Goal: Task Accomplishment & Management: Manage account settings

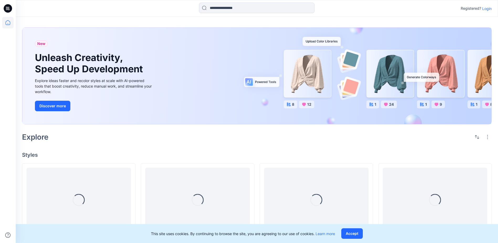
click at [485, 14] on div "Registered? Login" at bounding box center [257, 9] width 482 height 12
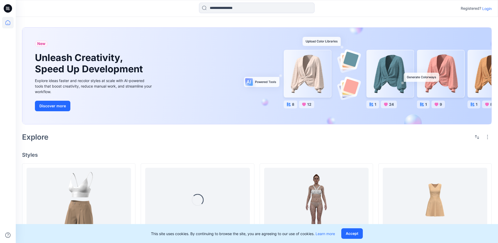
click at [489, 7] on p "Login" at bounding box center [486, 9] width 9 height 6
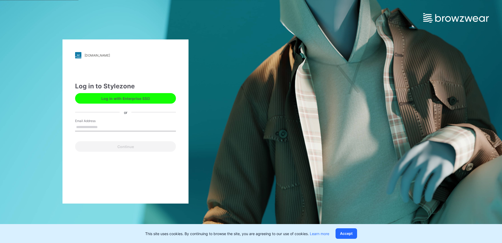
click at [124, 96] on button "Log in with Enterprise SSO" at bounding box center [125, 98] width 101 height 11
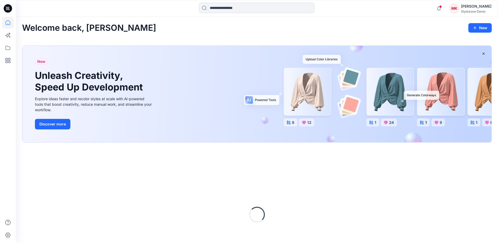
click at [466, 10] on div "Stylezone Demo" at bounding box center [476, 11] width 30 height 4
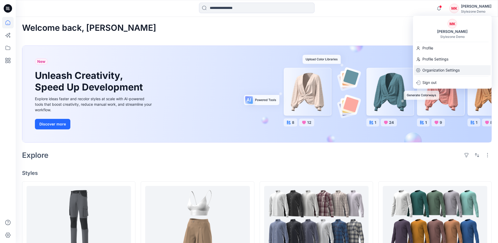
click at [440, 70] on p "Organization Settings" at bounding box center [441, 70] width 37 height 10
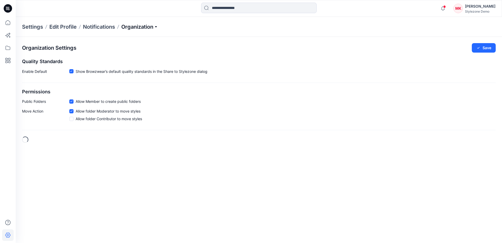
click at [133, 28] on p "Organization" at bounding box center [139, 26] width 37 height 7
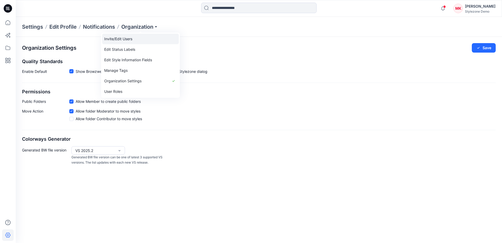
click at [132, 37] on link "Invite/Edit Users" at bounding box center [140, 39] width 77 height 11
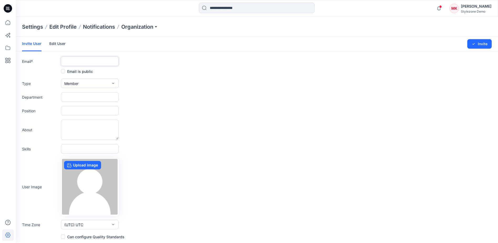
click at [84, 61] on input "text" at bounding box center [90, 60] width 58 height 9
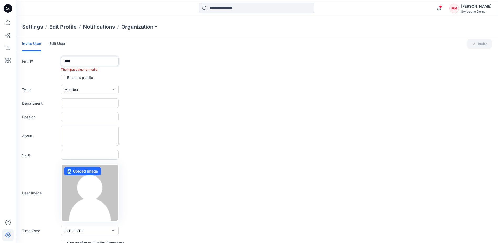
drag, startPoint x: 82, startPoint y: 59, endPoint x: 51, endPoint y: 58, distance: 31.0
click at [51, 58] on div "Email * **** The input value is invalid" at bounding box center [257, 63] width 470 height 15
paste input "**********"
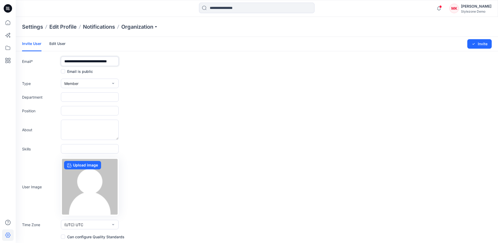
type input "**********"
click at [128, 67] on form "**********" at bounding box center [257, 138] width 482 height 203
click at [92, 82] on button "Member" at bounding box center [90, 83] width 58 height 9
click at [84, 115] on button "Admin" at bounding box center [90, 116] width 56 height 11
click at [141, 77] on form "**********" at bounding box center [257, 138] width 482 height 203
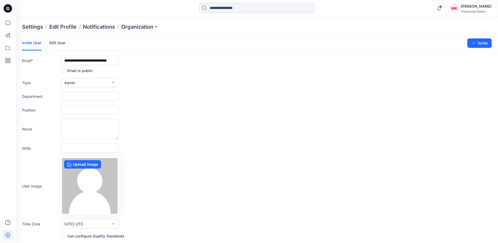
scroll to position [1, 0]
click at [64, 235] on span at bounding box center [63, 235] width 4 height 4
click at [479, 44] on button "Invite" at bounding box center [480, 42] width 24 height 9
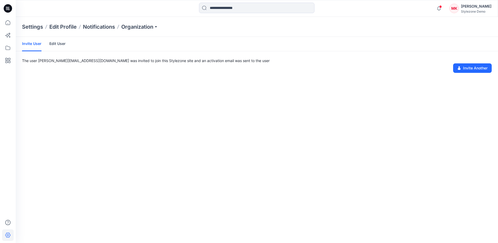
scroll to position [0, 0]
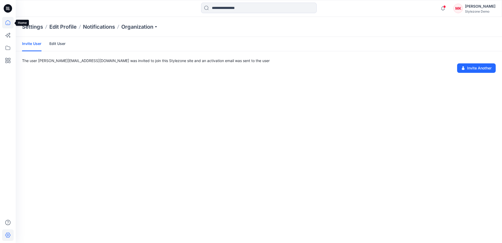
click at [11, 22] on icon at bounding box center [8, 23] width 12 height 12
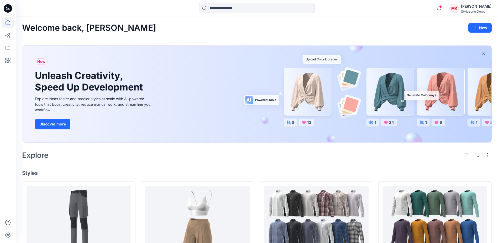
click at [487, 55] on button "button" at bounding box center [483, 53] width 9 height 9
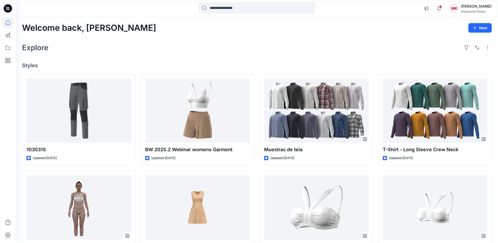
click at [4, 91] on div at bounding box center [8, 130] width 12 height 226
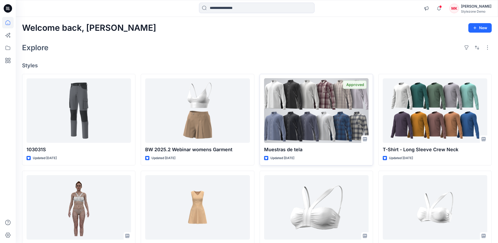
click at [338, 125] on div at bounding box center [316, 110] width 105 height 64
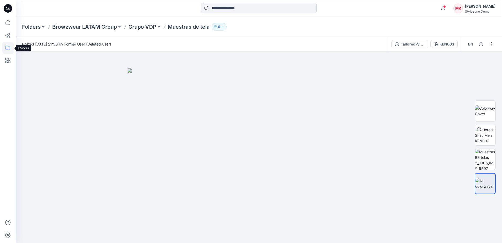
click at [7, 47] on icon at bounding box center [8, 48] width 12 height 12
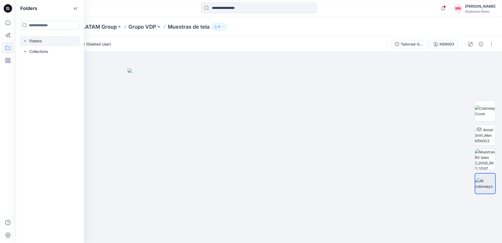
click at [26, 41] on icon "button" at bounding box center [25, 41] width 4 height 4
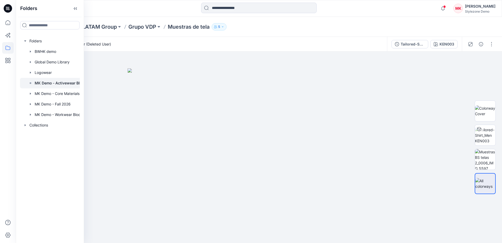
click at [40, 82] on p "MK Demo - Activewear Blocks" at bounding box center [62, 83] width 54 height 6
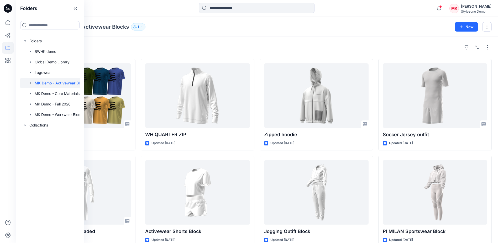
click at [183, 38] on div "Styles Logo Tee Updated [DATE] T-Shirt - Long _Shorts_Graded Updated [DATE] tra…" at bounding box center [257, 203] width 482 height 332
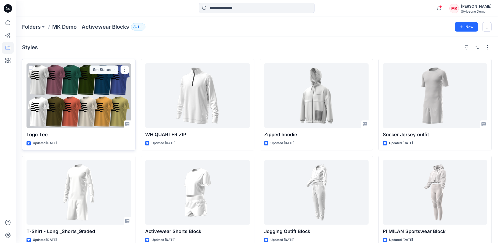
click at [77, 89] on div at bounding box center [79, 95] width 105 height 64
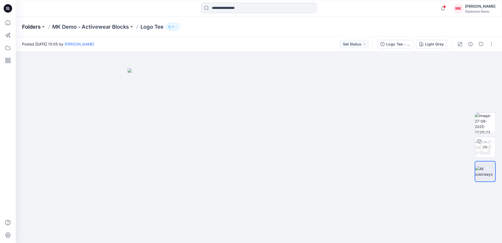
click at [38, 27] on p "Folders" at bounding box center [31, 26] width 19 height 7
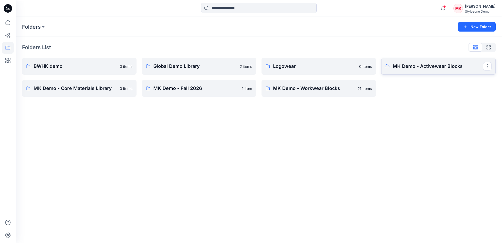
click at [405, 67] on p "MK Demo - Activewear Blocks" at bounding box center [438, 66] width 90 height 7
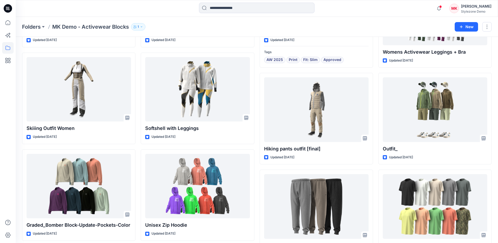
scroll to position [683, 0]
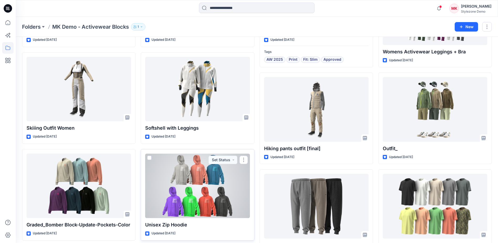
click at [207, 189] on div at bounding box center [197, 185] width 105 height 64
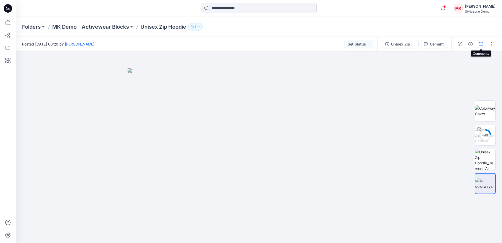
click at [482, 42] on icon "button" at bounding box center [481, 44] width 4 height 4
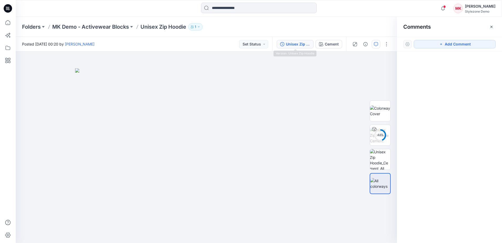
click at [299, 43] on div "Unisex Zip Hoodie" at bounding box center [298, 44] width 24 height 6
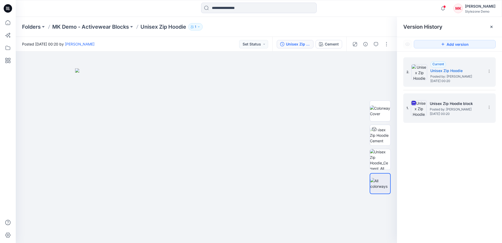
click at [464, 105] on h5 "Unisex Zip Hoodie block" at bounding box center [456, 103] width 53 height 6
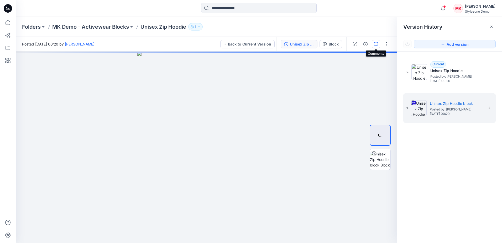
click at [376, 45] on icon "button" at bounding box center [376, 44] width 4 height 4
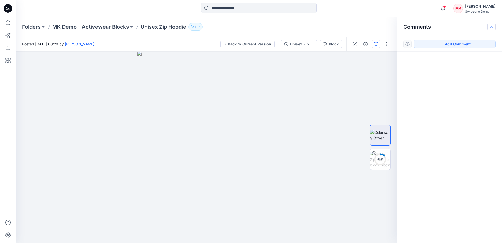
click at [491, 27] on icon "button" at bounding box center [492, 27] width 4 height 4
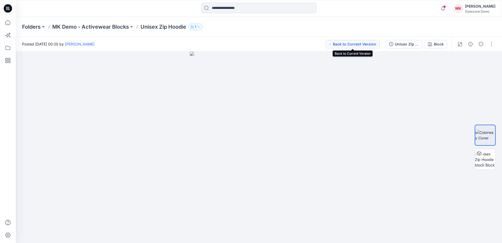
click at [354, 44] on button "Back to Current Version" at bounding box center [352, 44] width 54 height 8
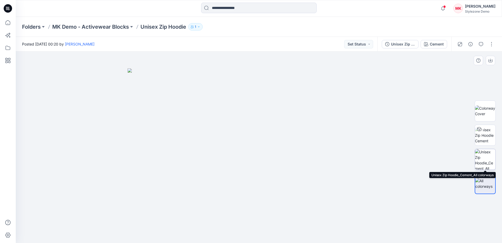
click at [486, 159] on img at bounding box center [485, 159] width 20 height 20
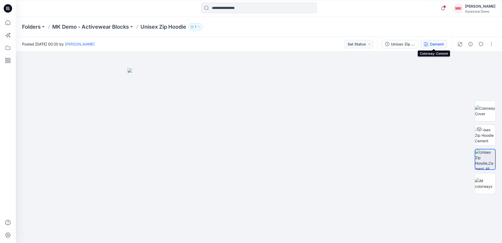
click at [428, 44] on button "Cement" at bounding box center [434, 44] width 27 height 8
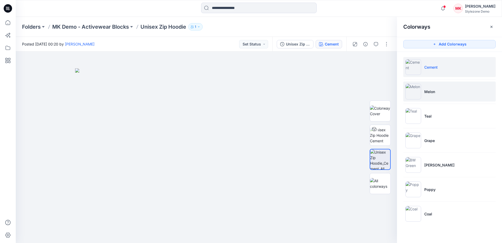
click at [444, 90] on li "Melon" at bounding box center [449, 91] width 92 height 20
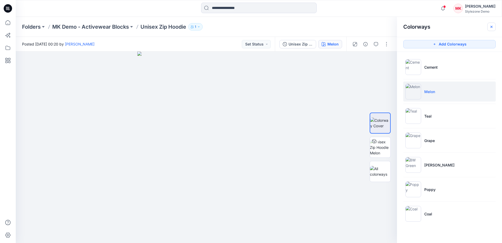
click at [491, 28] on icon "button" at bounding box center [492, 27] width 4 height 4
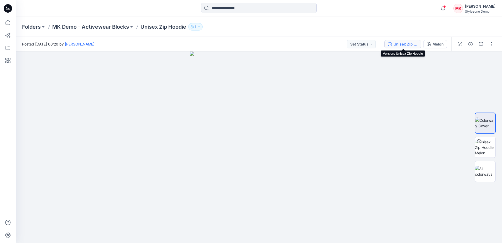
click at [409, 45] on div "Unisex Zip Hoodie" at bounding box center [406, 44] width 24 height 6
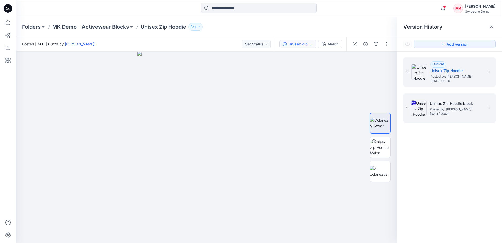
click at [456, 111] on span "Posted by: [PERSON_NAME]" at bounding box center [456, 109] width 53 height 5
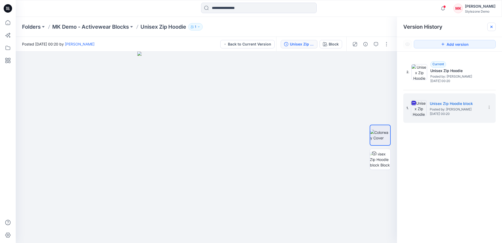
click at [493, 26] on icon at bounding box center [492, 27] width 4 height 4
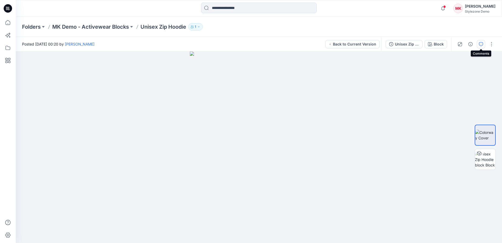
click at [483, 44] on button "button" at bounding box center [481, 44] width 8 height 8
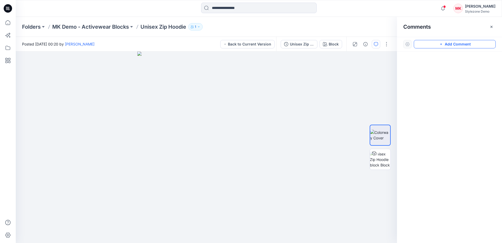
click at [454, 44] on button "Add Comment" at bounding box center [455, 44] width 82 height 8
click at [234, 119] on div "1" at bounding box center [206, 146] width 381 height 191
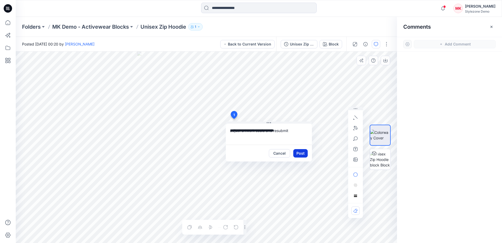
type textarea "**********"
click at [298, 150] on button "Post" at bounding box center [300, 153] width 14 height 8
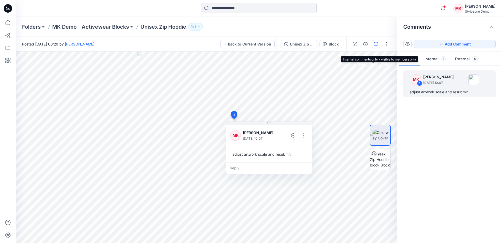
click at [433, 59] on button "Internal 1" at bounding box center [436, 59] width 30 height 13
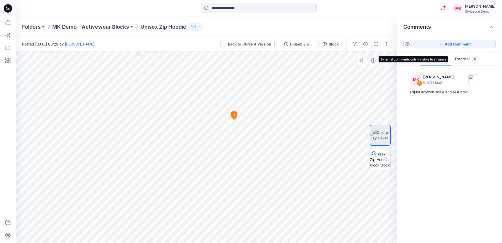
click at [464, 57] on button "External 0" at bounding box center [467, 59] width 32 height 13
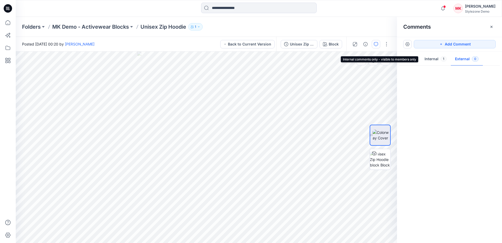
click at [430, 59] on button "Internal 1" at bounding box center [436, 59] width 30 height 13
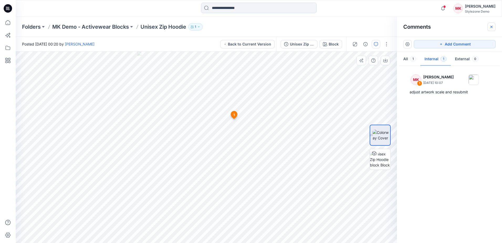
click at [491, 29] on button "button" at bounding box center [491, 27] width 8 height 8
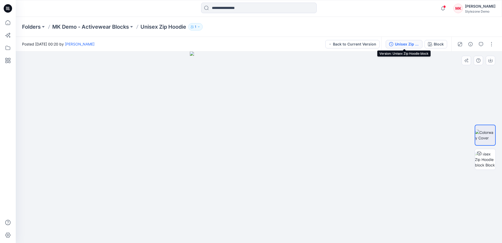
click at [397, 44] on div "Unisex Zip Hoodie block" at bounding box center [407, 44] width 24 height 6
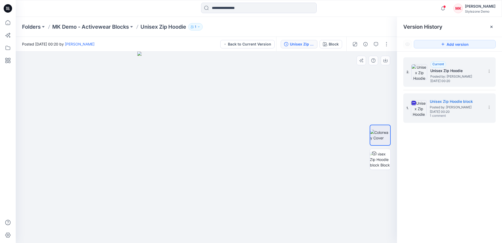
click at [443, 79] on span "[DATE] 00:20" at bounding box center [456, 81] width 53 height 4
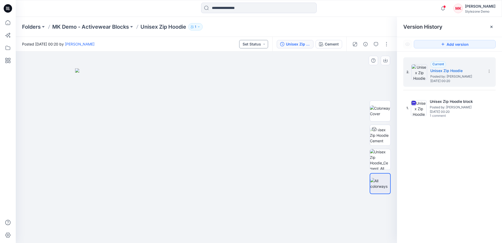
click at [258, 44] on button "Set Status" at bounding box center [253, 44] width 29 height 8
click at [264, 43] on button "Set Status" at bounding box center [253, 44] width 29 height 8
click at [181, 41] on div "Posted [DATE] 00:20 by [PERSON_NAME] Set Status" at bounding box center [144, 44] width 257 height 14
click at [123, 26] on p "MK Demo - Activewear Blocks" at bounding box center [90, 26] width 77 height 7
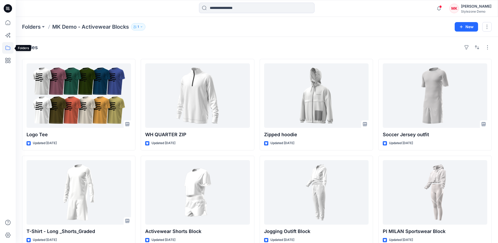
click at [7, 48] on icon at bounding box center [8, 48] width 12 height 12
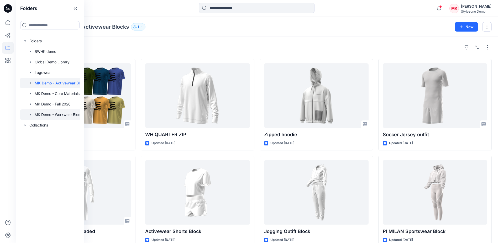
click at [31, 113] on icon "button" at bounding box center [30, 114] width 4 height 4
click at [60, 124] on div at bounding box center [57, 125] width 74 height 11
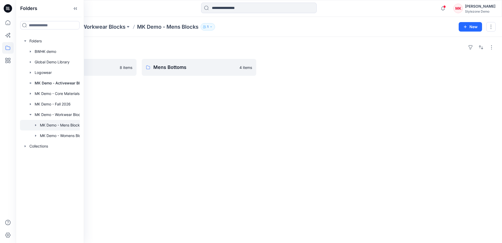
click at [205, 47] on div "Folders" at bounding box center [259, 47] width 474 height 8
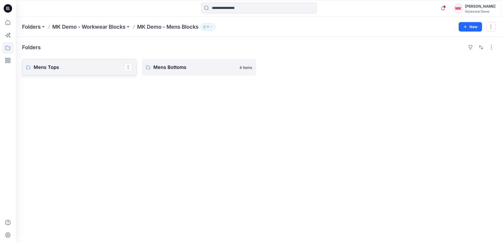
click at [90, 68] on p "Mens Tops" at bounding box center [79, 67] width 90 height 7
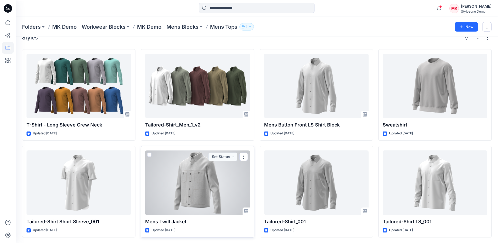
scroll to position [11, 0]
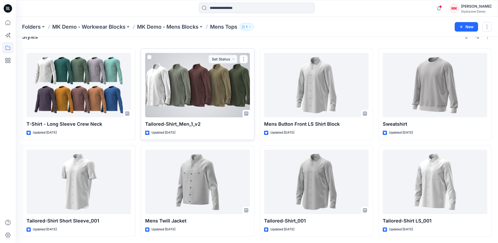
click at [205, 95] on div at bounding box center [197, 85] width 105 height 64
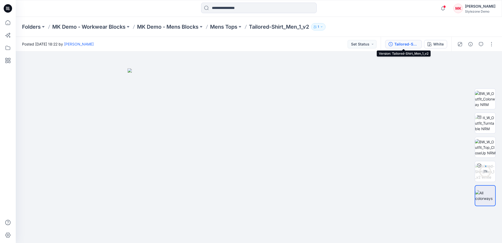
click at [397, 44] on div "Tailored-Shirt_Men_1_v2" at bounding box center [406, 44] width 24 height 6
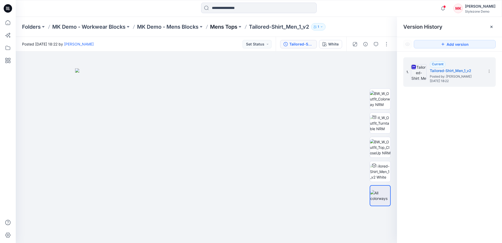
click at [220, 25] on p "Mens Tops" at bounding box center [223, 26] width 27 height 7
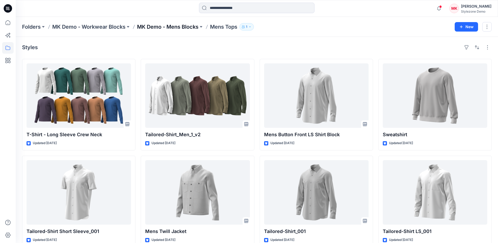
click at [179, 28] on p "MK Demo - Mens Blocks" at bounding box center [167, 26] width 61 height 7
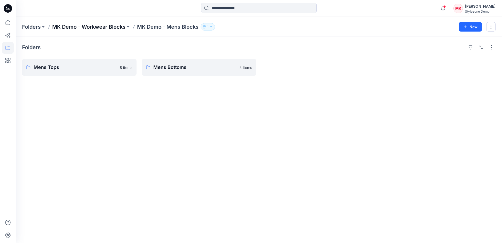
click at [115, 24] on p "MK Demo - Workwear Blocks" at bounding box center [88, 26] width 73 height 7
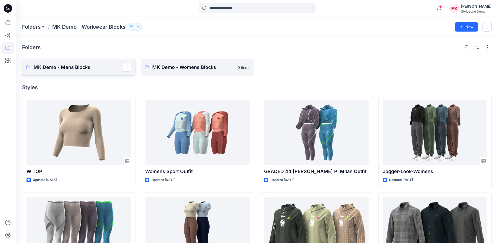
click at [96, 64] on p "MK Demo - Mens Blocks" at bounding box center [78, 67] width 89 height 7
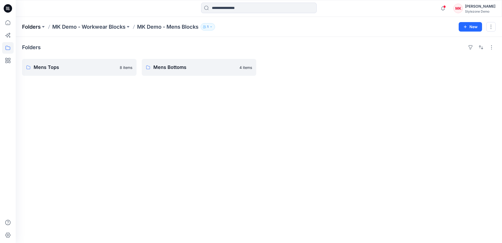
click at [33, 25] on p "Folders" at bounding box center [31, 26] width 19 height 7
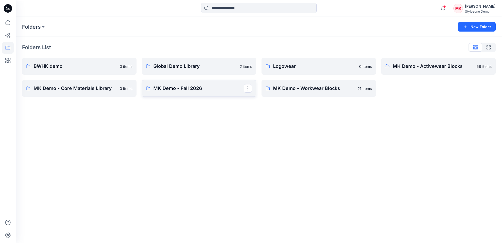
click at [183, 89] on p "MK Demo - Fall 2026" at bounding box center [198, 88] width 90 height 7
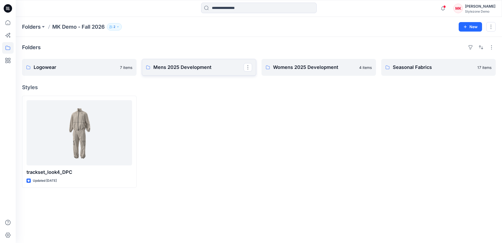
click at [189, 65] on p "Mens 2025 Development" at bounding box center [198, 67] width 90 height 7
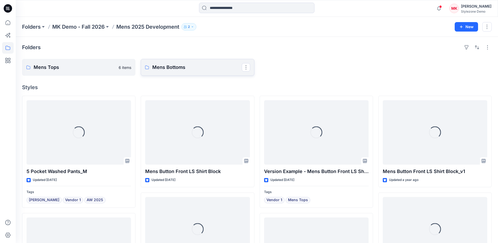
click at [170, 64] on p "Mens Bottoms" at bounding box center [196, 67] width 89 height 7
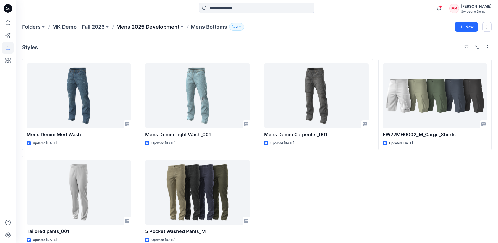
click at [148, 25] on p "Mens 2025 Development" at bounding box center [147, 26] width 63 height 7
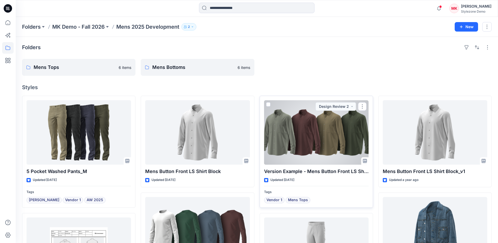
click at [295, 135] on div at bounding box center [316, 132] width 105 height 64
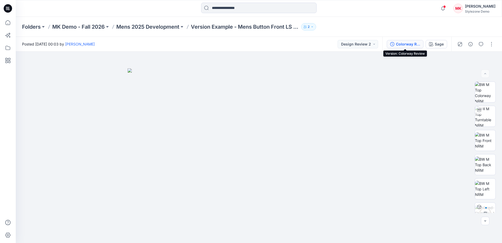
click at [400, 45] on div "Colorway Review" at bounding box center [408, 44] width 24 height 6
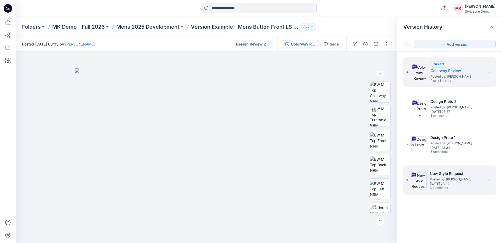
click at [454, 185] on span "[DATE] 23:07" at bounding box center [456, 184] width 53 height 4
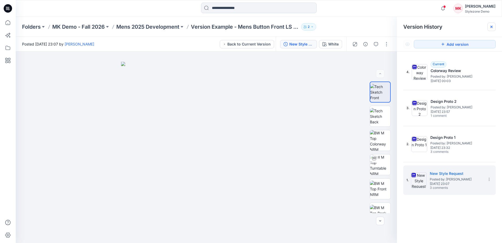
click at [492, 25] on icon at bounding box center [492, 27] width 4 height 4
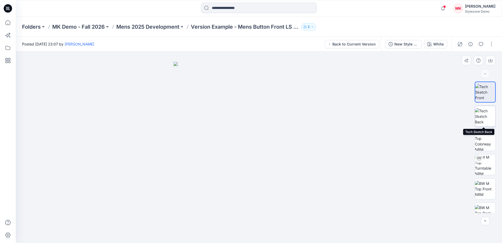
click at [483, 120] on img at bounding box center [485, 116] width 20 height 17
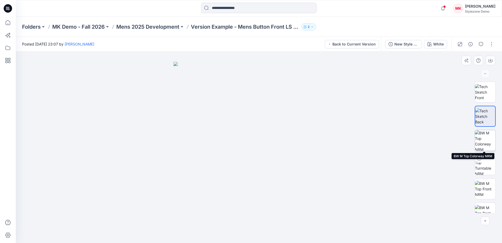
click at [486, 142] on img at bounding box center [485, 140] width 20 height 20
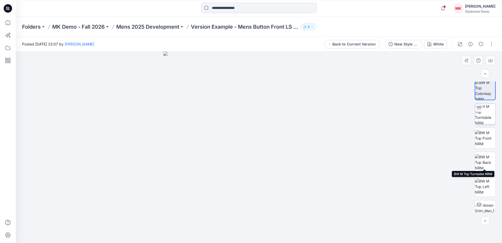
scroll to position [53, 0]
click at [485, 113] on img at bounding box center [485, 112] width 20 height 20
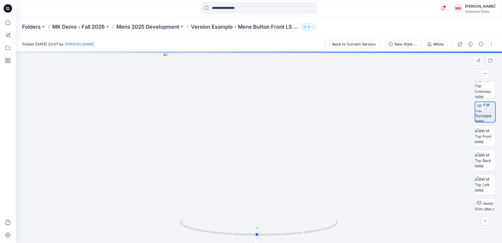
drag, startPoint x: 291, startPoint y: 233, endPoint x: 289, endPoint y: 228, distance: 4.8
click at [289, 228] on icon at bounding box center [259, 227] width 159 height 20
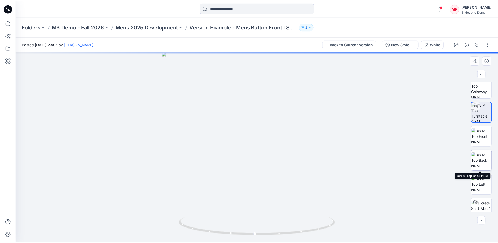
scroll to position [0, 0]
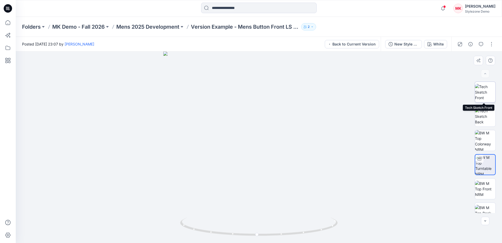
click at [480, 89] on img at bounding box center [485, 92] width 20 height 17
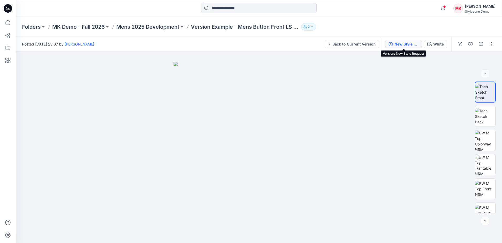
click at [392, 45] on icon "button" at bounding box center [391, 44] width 4 height 4
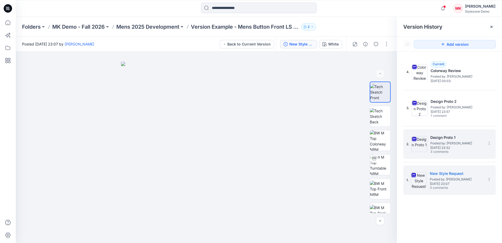
click at [466, 146] on span "[DATE] 23:32" at bounding box center [456, 148] width 53 height 4
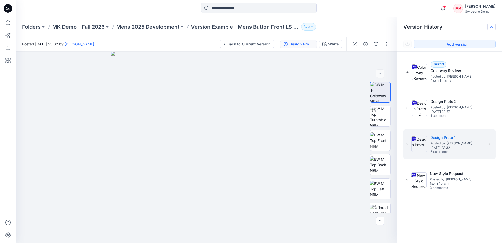
click at [490, 28] on icon at bounding box center [492, 27] width 4 height 4
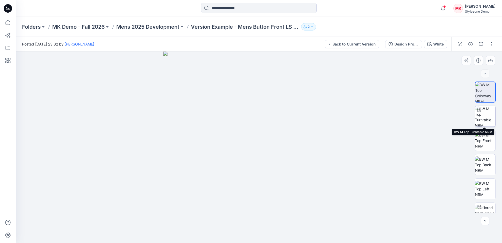
click at [486, 117] on img at bounding box center [485, 116] width 20 height 20
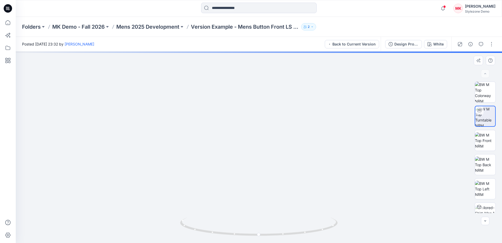
drag, startPoint x: 282, startPoint y: 200, endPoint x: 281, endPoint y: 184, distance: 15.8
click at [281, 184] on img at bounding box center [258, 125] width 241 height 236
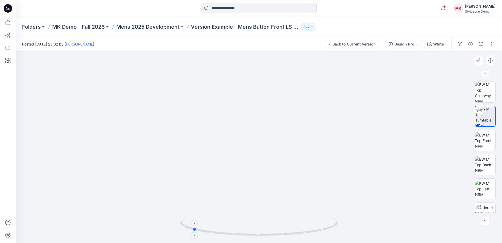
drag, startPoint x: 316, startPoint y: 232, endPoint x: 249, endPoint y: 235, distance: 66.5
click at [249, 235] on icon at bounding box center [259, 227] width 159 height 20
click at [326, 231] on icon at bounding box center [259, 227] width 159 height 20
click at [482, 46] on icon "button" at bounding box center [481, 44] width 4 height 4
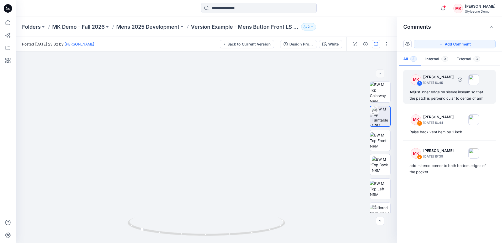
click at [445, 92] on div "Adjust inner edge on sleeve inseam so that the patch is perpendicular to center…" at bounding box center [450, 95] width 80 height 13
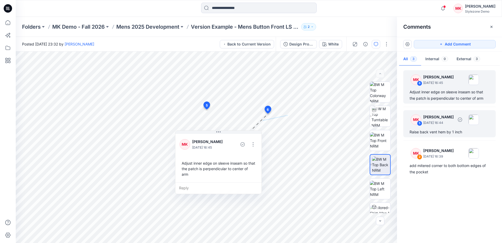
click at [435, 131] on div "Raise back vent hem by 1 inch" at bounding box center [450, 132] width 80 height 6
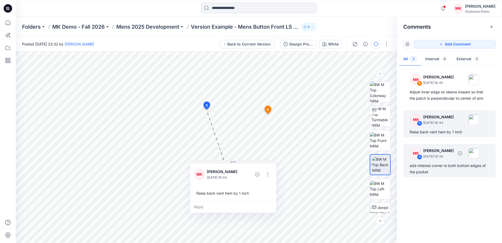
click at [428, 164] on div "add mitered corner to both bottom edges of the pocket" at bounding box center [450, 168] width 80 height 13
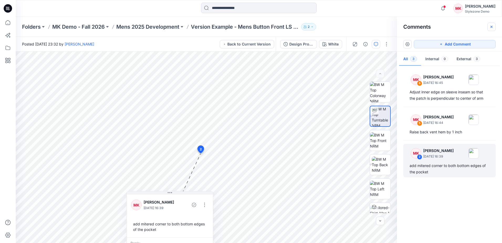
click at [492, 25] on icon "button" at bounding box center [492, 27] width 4 height 4
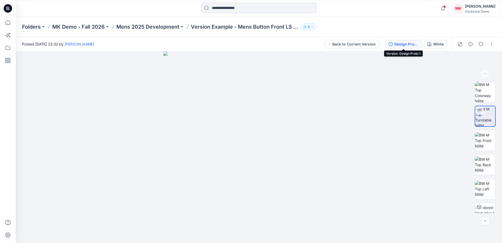
click at [406, 40] on button "Design Proto 1" at bounding box center [403, 44] width 37 height 8
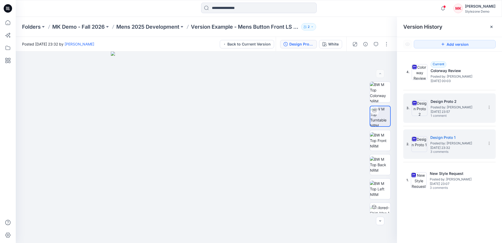
click at [448, 116] on span "1 comment" at bounding box center [449, 116] width 37 height 4
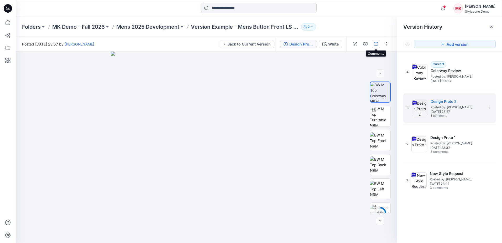
click at [377, 40] on button "button" at bounding box center [376, 44] width 8 height 8
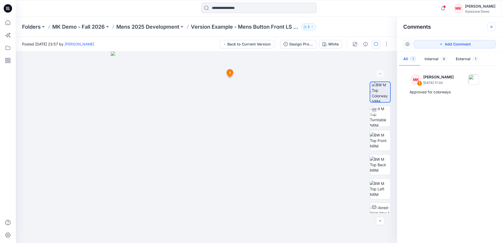
click at [492, 27] on icon "button" at bounding box center [492, 26] width 2 height 2
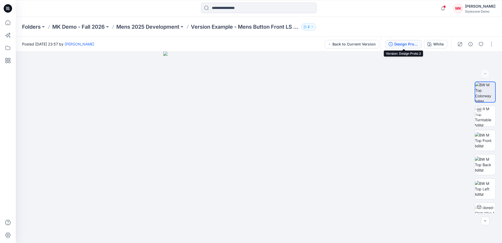
click at [406, 46] on div "Design Proto 2" at bounding box center [406, 44] width 24 height 6
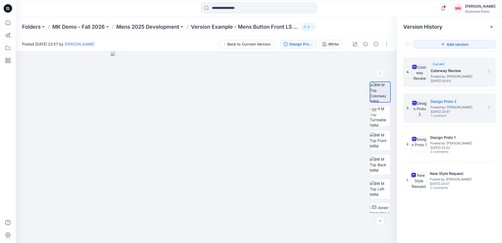
click at [454, 76] on span "Posted by: [PERSON_NAME]" at bounding box center [457, 76] width 53 height 5
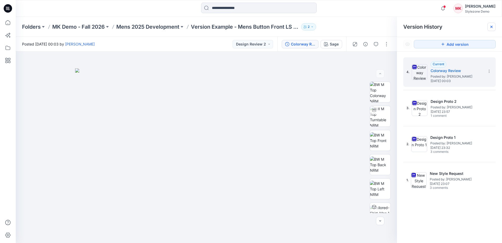
click at [491, 27] on icon at bounding box center [492, 27] width 4 height 4
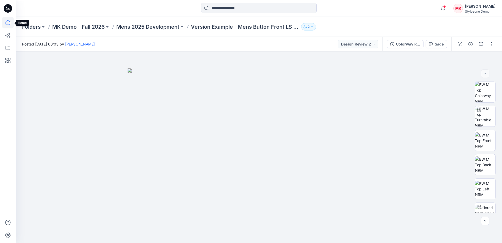
click at [9, 21] on icon at bounding box center [8, 23] width 12 height 12
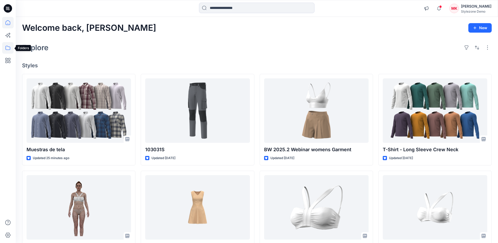
click at [9, 48] on icon at bounding box center [8, 48] width 12 height 12
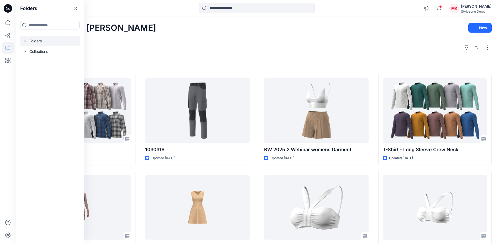
click at [28, 40] on div at bounding box center [50, 41] width 60 height 11
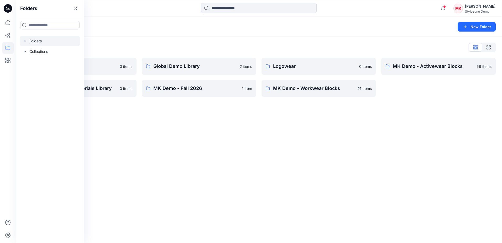
click at [147, 43] on div "Folders List BWHK demo 0 items MK Demo - Core Materials Library 0 items Global …" at bounding box center [259, 70] width 486 height 66
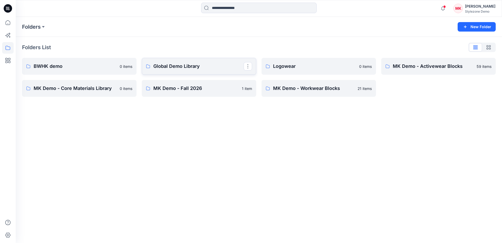
click at [186, 64] on p "Global Demo Library" at bounding box center [198, 66] width 90 height 7
click at [8, 10] on icon at bounding box center [8, 8] width 8 height 8
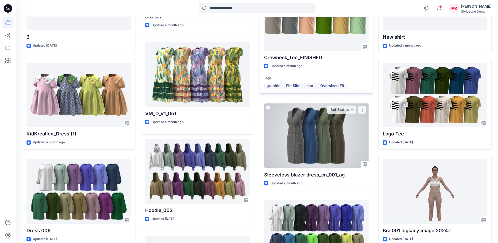
scroll to position [597, 0]
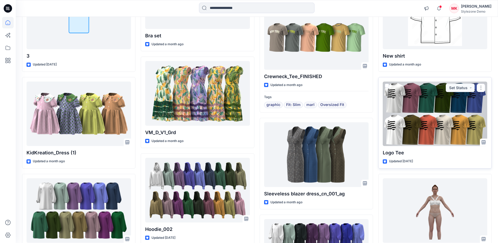
click at [440, 111] on div at bounding box center [435, 113] width 105 height 64
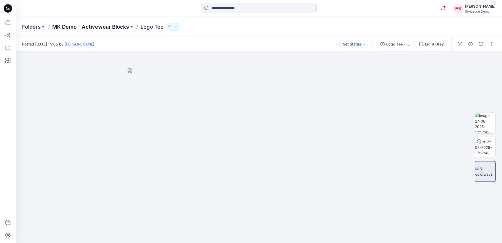
click at [98, 25] on p "MK Demo - Activewear Blocks" at bounding box center [90, 26] width 77 height 7
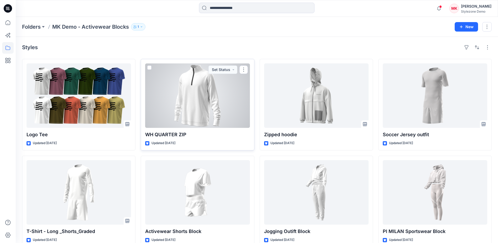
click at [149, 66] on span at bounding box center [149, 67] width 4 height 4
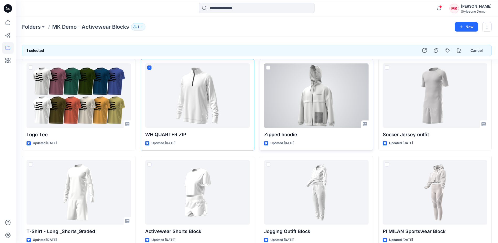
click at [268, 66] on span at bounding box center [268, 67] width 4 height 4
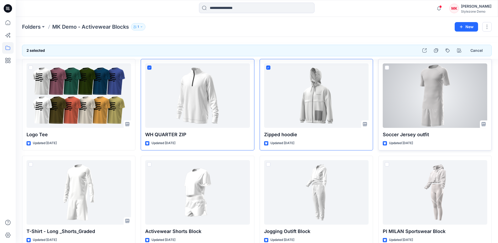
click at [387, 67] on span at bounding box center [387, 67] width 4 height 4
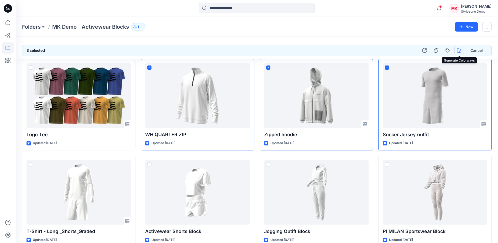
click at [460, 51] on icon "button" at bounding box center [459, 50] width 4 height 4
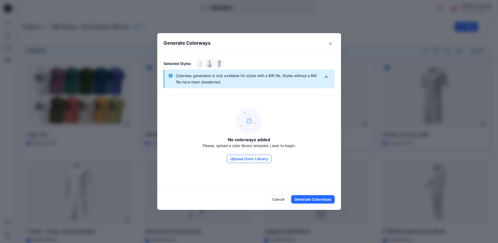
click at [247, 159] on button "Upload Color Library" at bounding box center [249, 158] width 45 height 8
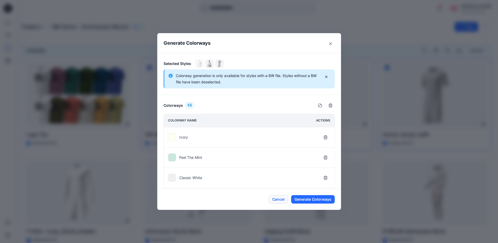
click at [281, 197] on button "Cancel" at bounding box center [278, 199] width 19 height 8
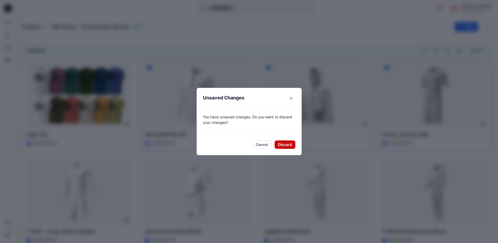
click at [287, 147] on button "Discard" at bounding box center [285, 144] width 21 height 8
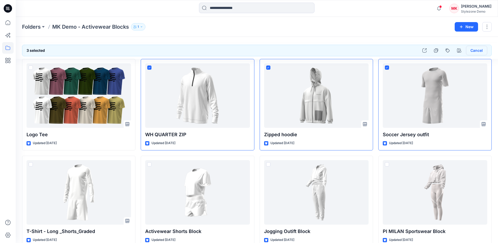
click at [477, 50] on button "Cancel" at bounding box center [476, 50] width 21 height 9
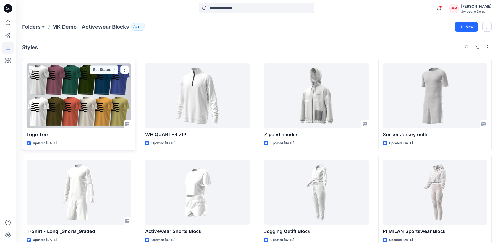
click at [92, 102] on div at bounding box center [79, 95] width 105 height 64
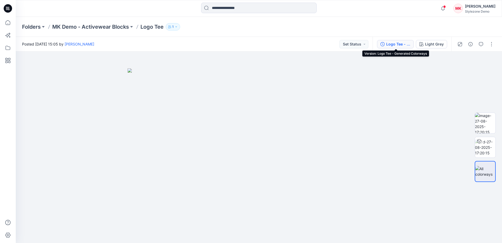
click at [396, 45] on div "Logo Tee - Generated Colorways" at bounding box center [398, 44] width 24 height 6
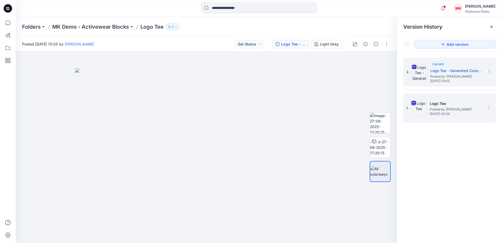
click at [476, 112] on span "[DATE] 00:34" at bounding box center [456, 114] width 53 height 4
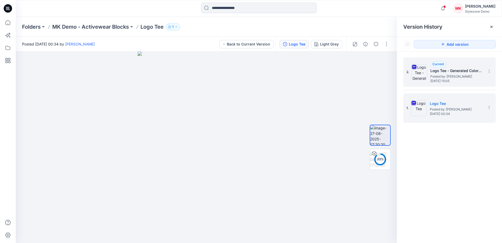
click at [461, 74] on h5 "Logo Tee - Generated Colorways" at bounding box center [456, 71] width 53 height 6
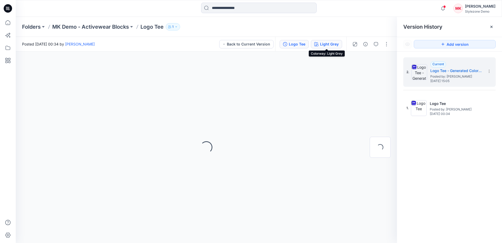
click at [318, 44] on icon "button" at bounding box center [316, 44] width 4 height 4
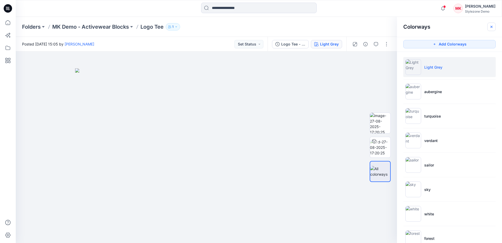
click at [491, 27] on icon "button" at bounding box center [492, 27] width 4 height 4
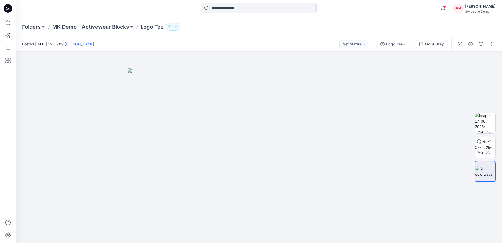
click at [259, 41] on div "Posted [DATE] 15:05 by [PERSON_NAME] Set Status" at bounding box center [194, 44] width 357 height 14
click at [263, 42] on div "Posted [DATE] 15:05 by [PERSON_NAME] Set Status" at bounding box center [194, 44] width 357 height 14
click at [10, 34] on icon at bounding box center [8, 35] width 12 height 12
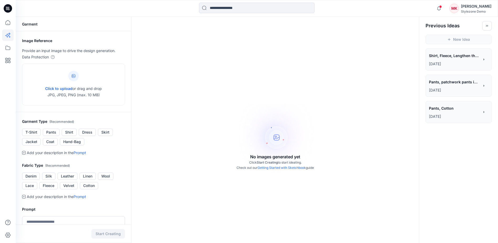
click at [458, 61] on p "[DATE]" at bounding box center [454, 64] width 50 height 6
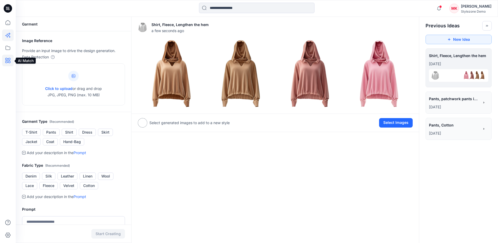
click at [8, 60] on icon at bounding box center [8, 61] width 2 height 2
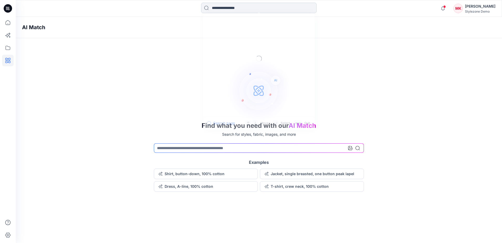
click at [235, 6] on input at bounding box center [259, 8] width 116 height 11
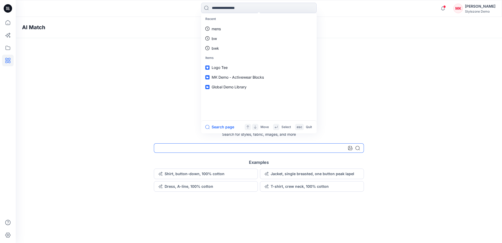
drag, startPoint x: 167, startPoint y: 147, endPoint x: 162, endPoint y: 141, distance: 7.7
click at [166, 146] on input at bounding box center [259, 147] width 210 height 9
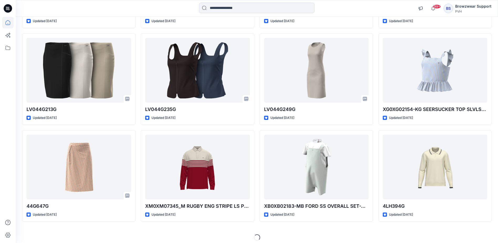
scroll to position [720, 0]
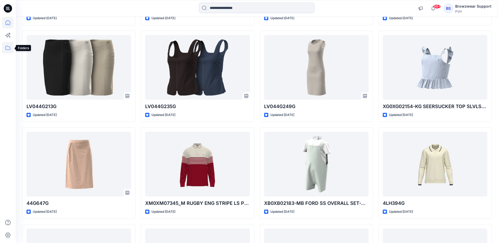
click at [7, 50] on icon at bounding box center [8, 48] width 12 height 12
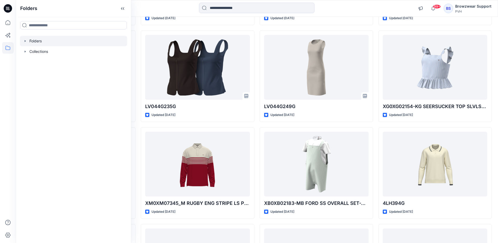
click at [24, 40] on icon "button" at bounding box center [25, 41] width 4 height 4
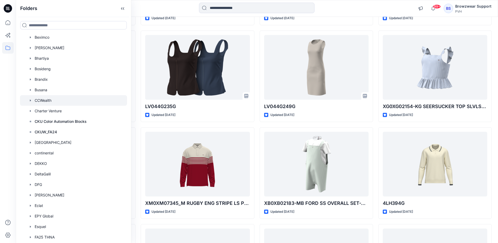
scroll to position [105, 0]
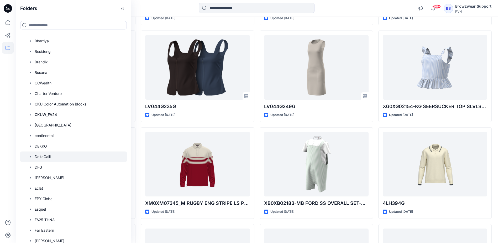
click at [32, 157] on icon "button" at bounding box center [30, 156] width 4 height 4
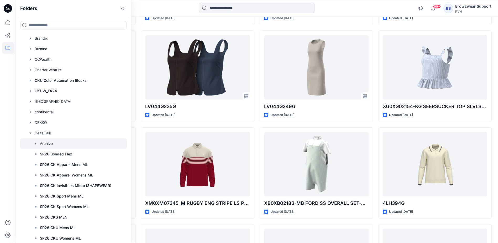
scroll to position [158, 0]
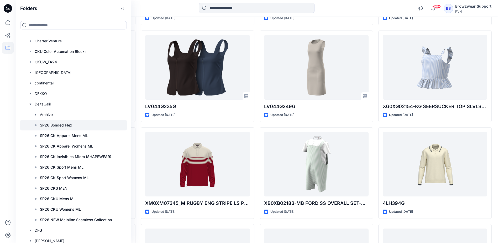
click at [50, 125] on p "SP26 Bonded Flex" at bounding box center [56, 125] width 32 height 6
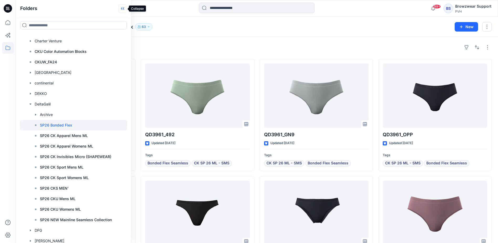
click at [122, 8] on icon at bounding box center [121, 8] width 1 height 3
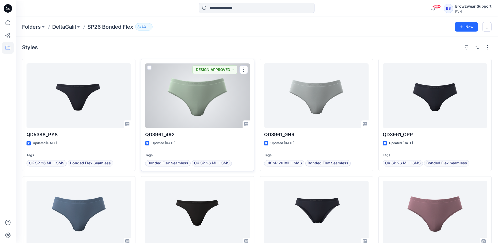
click at [216, 91] on div at bounding box center [197, 95] width 105 height 64
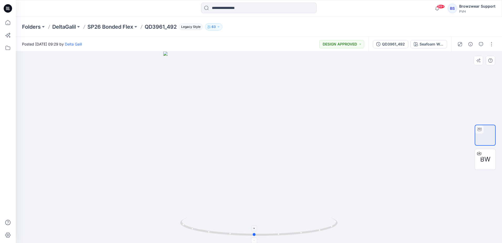
drag, startPoint x: 295, startPoint y: 231, endPoint x: 290, endPoint y: 237, distance: 7.1
click at [290, 237] on icon at bounding box center [259, 227] width 159 height 20
click at [390, 44] on div "QD3961_492" at bounding box center [393, 44] width 23 height 6
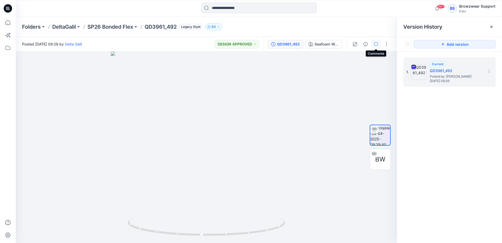
click at [376, 43] on icon "button" at bounding box center [376, 44] width 4 height 4
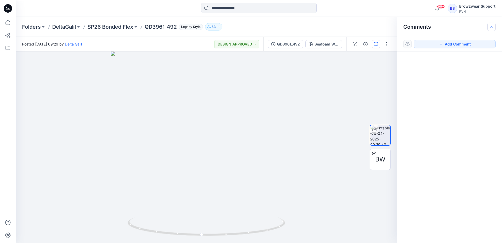
click at [493, 26] on icon "button" at bounding box center [492, 27] width 4 height 4
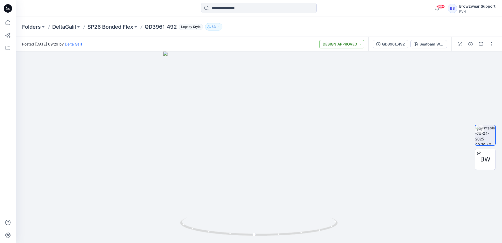
click at [362, 45] on button "DESIGN APPROVED" at bounding box center [341, 44] width 45 height 8
click at [289, 39] on div "Posted Tuesday, April 29, 2025 09:29 by Delta Galil DESIGN APPROVED Set Status …" at bounding box center [192, 44] width 353 height 14
click at [125, 27] on p "SP26 Bonded Flex" at bounding box center [110, 26] width 46 height 7
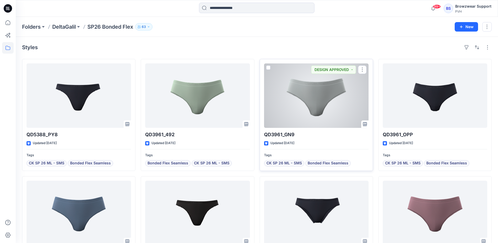
click at [268, 68] on span at bounding box center [268, 67] width 4 height 4
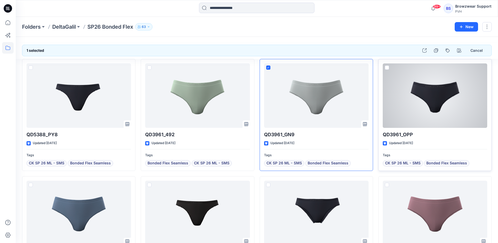
click at [387, 69] on span at bounding box center [387, 67] width 4 height 4
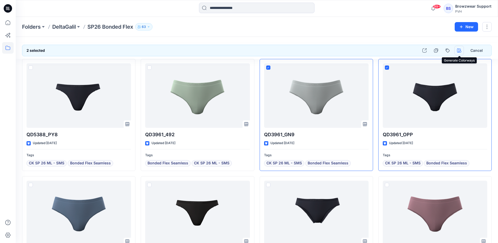
click at [461, 50] on icon "button" at bounding box center [459, 50] width 4 height 4
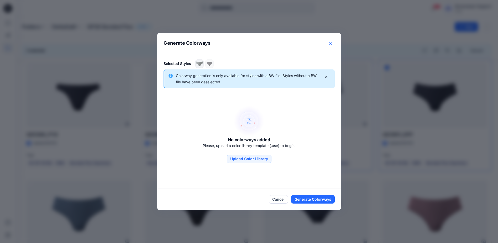
click at [333, 41] on button "Close" at bounding box center [330, 43] width 8 height 8
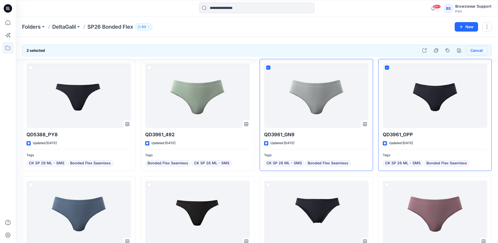
click at [479, 50] on button "Cancel" at bounding box center [476, 50] width 21 height 9
